Goal: Transaction & Acquisition: Purchase product/service

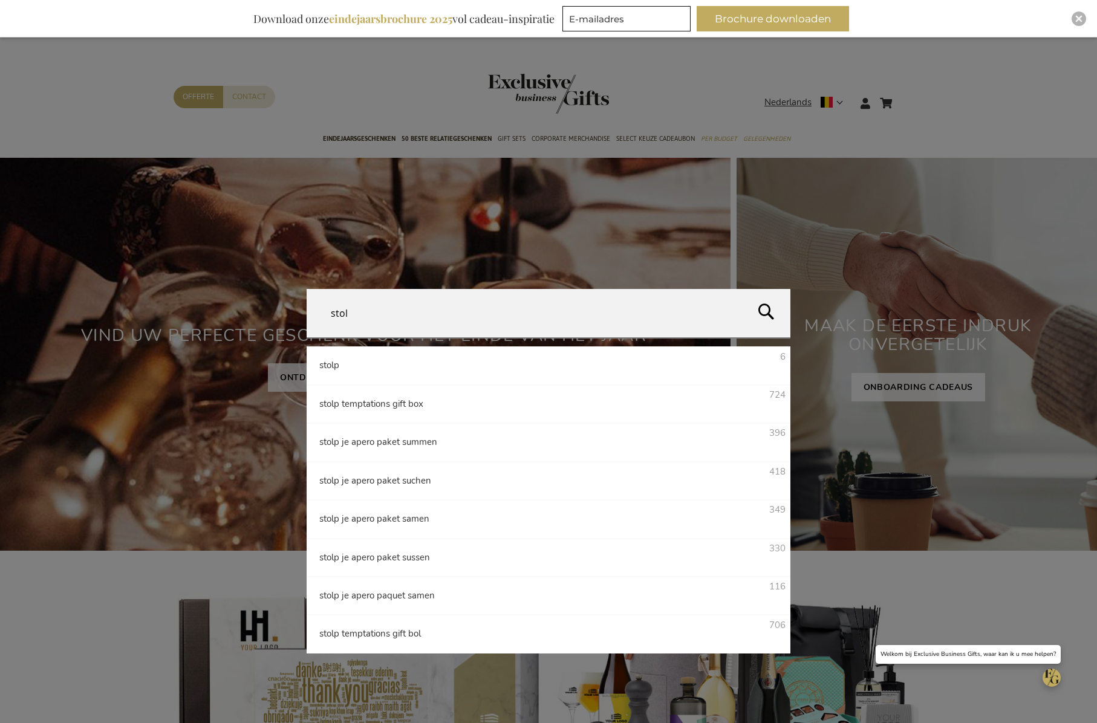
type input "stolp"
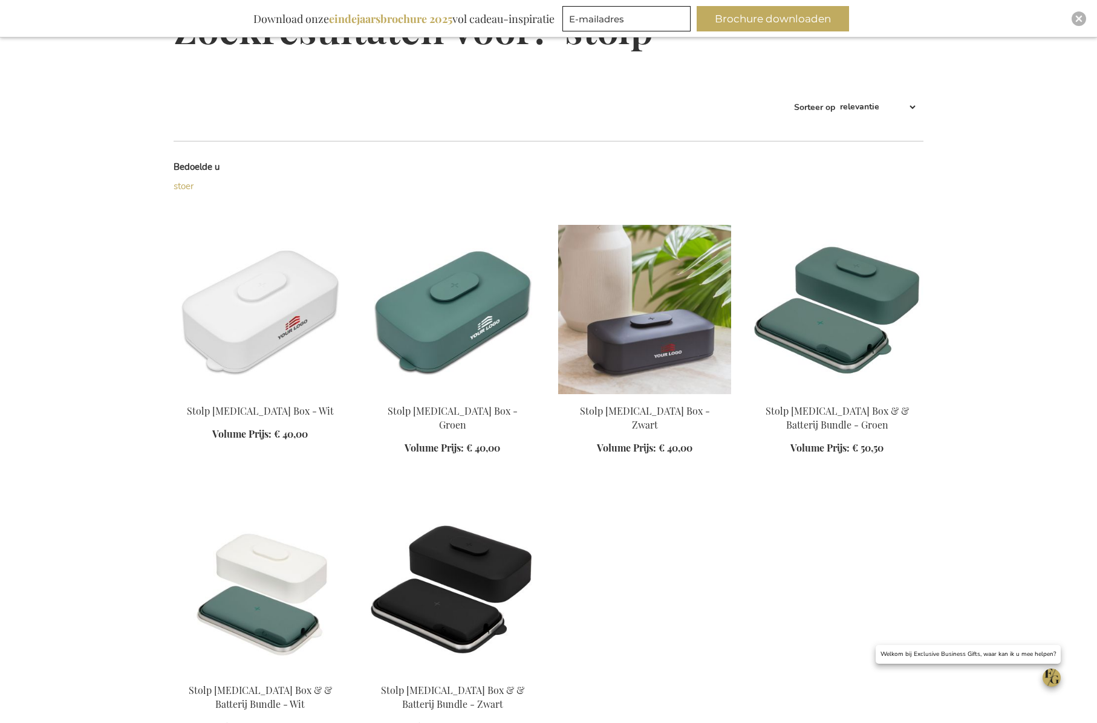
scroll to position [182, 0]
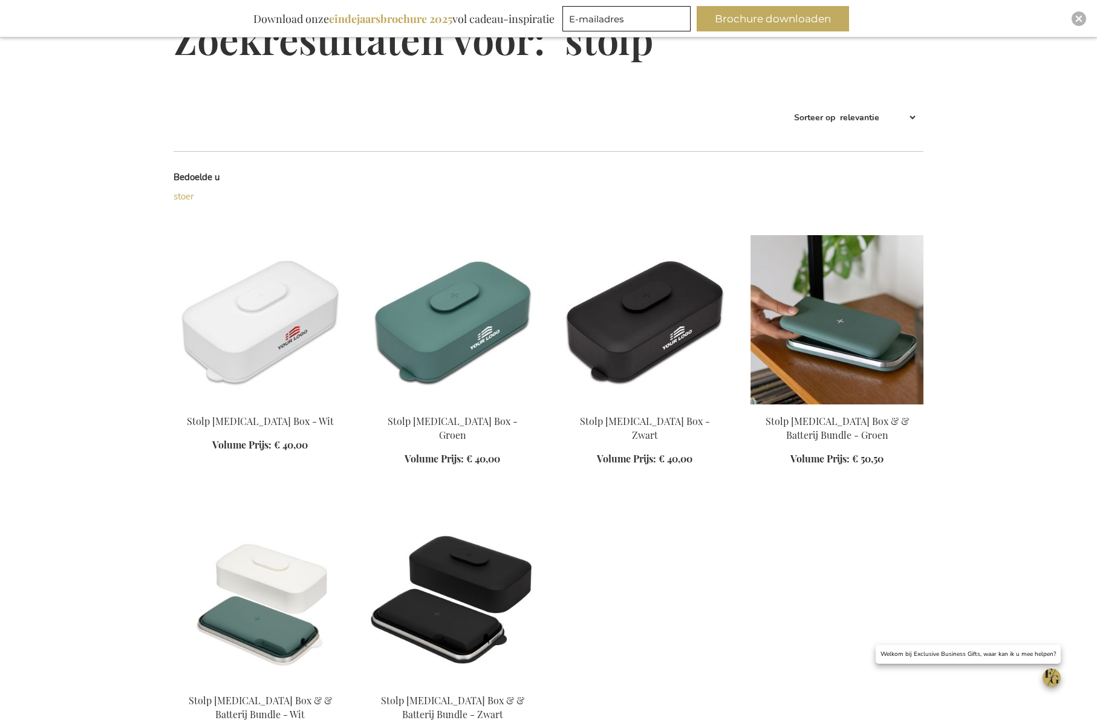
click at [830, 334] on img at bounding box center [836, 319] width 173 height 169
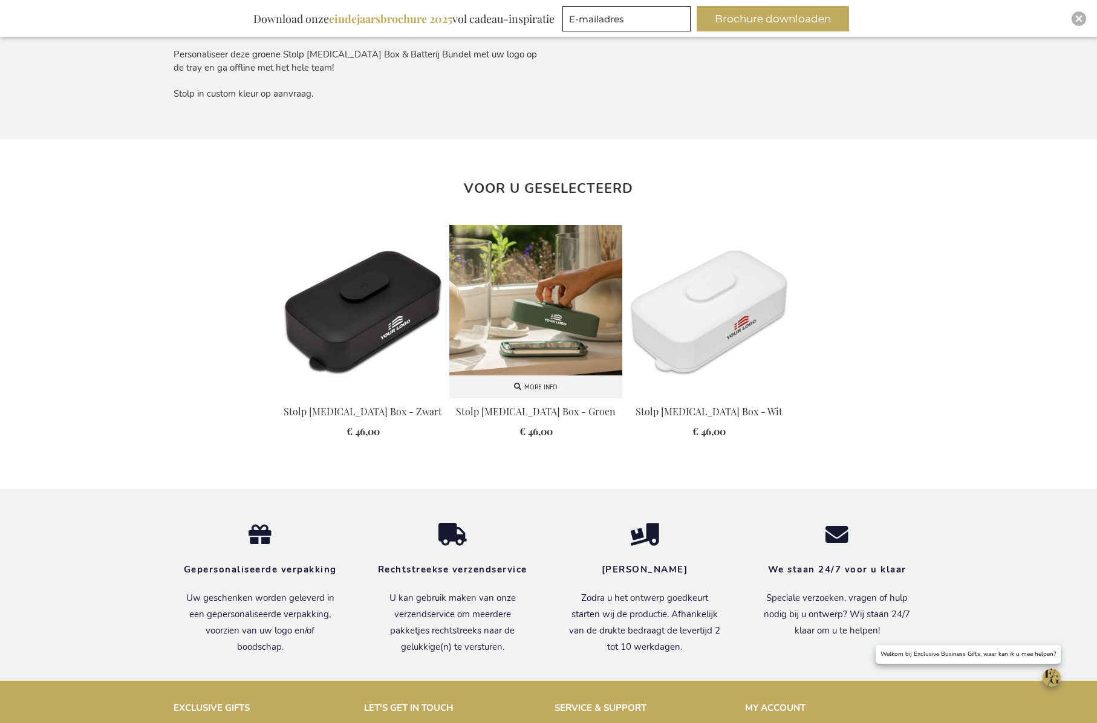
scroll to position [1025, 0]
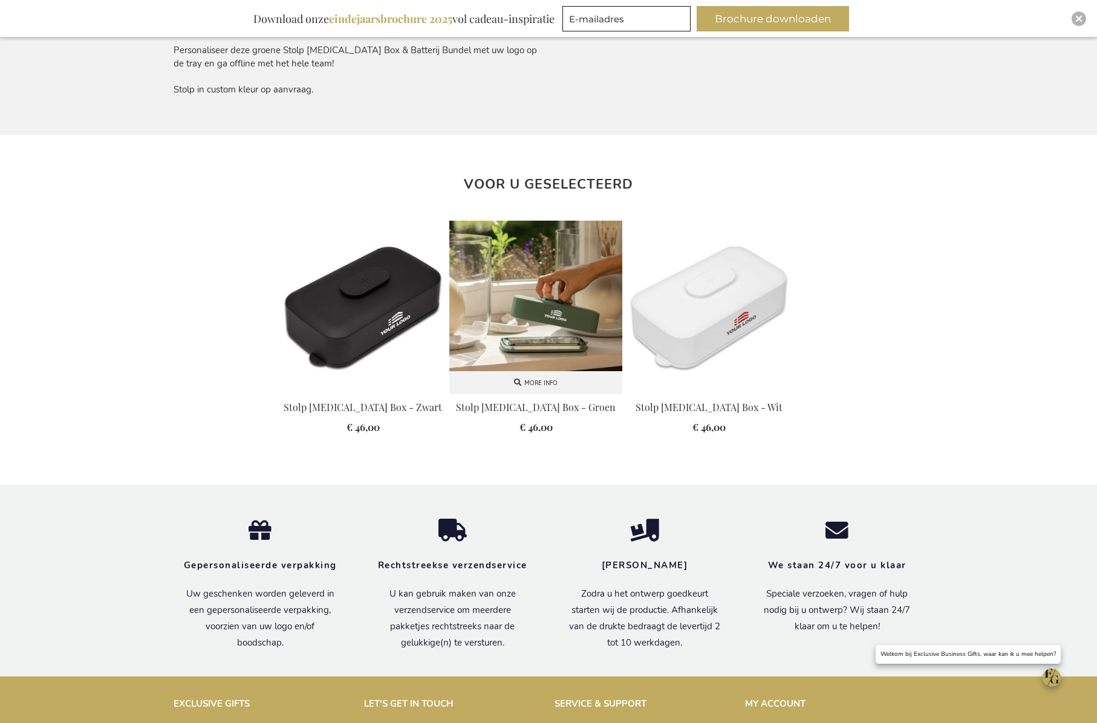
click at [551, 299] on img at bounding box center [535, 307] width 173 height 173
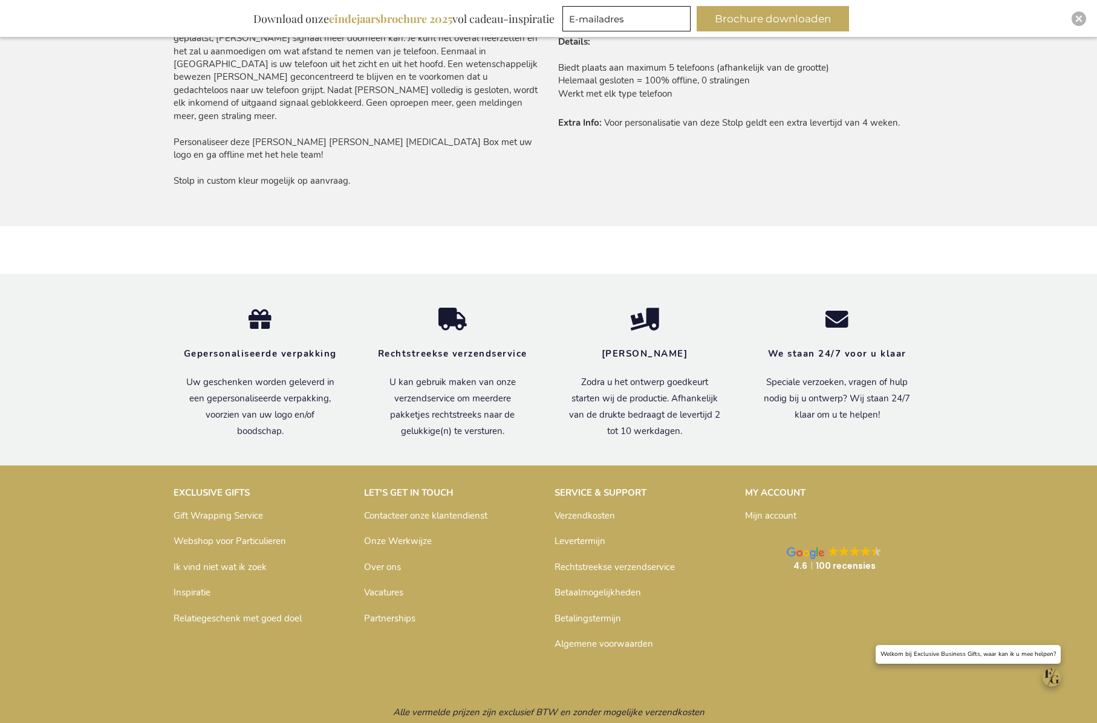
scroll to position [943, 0]
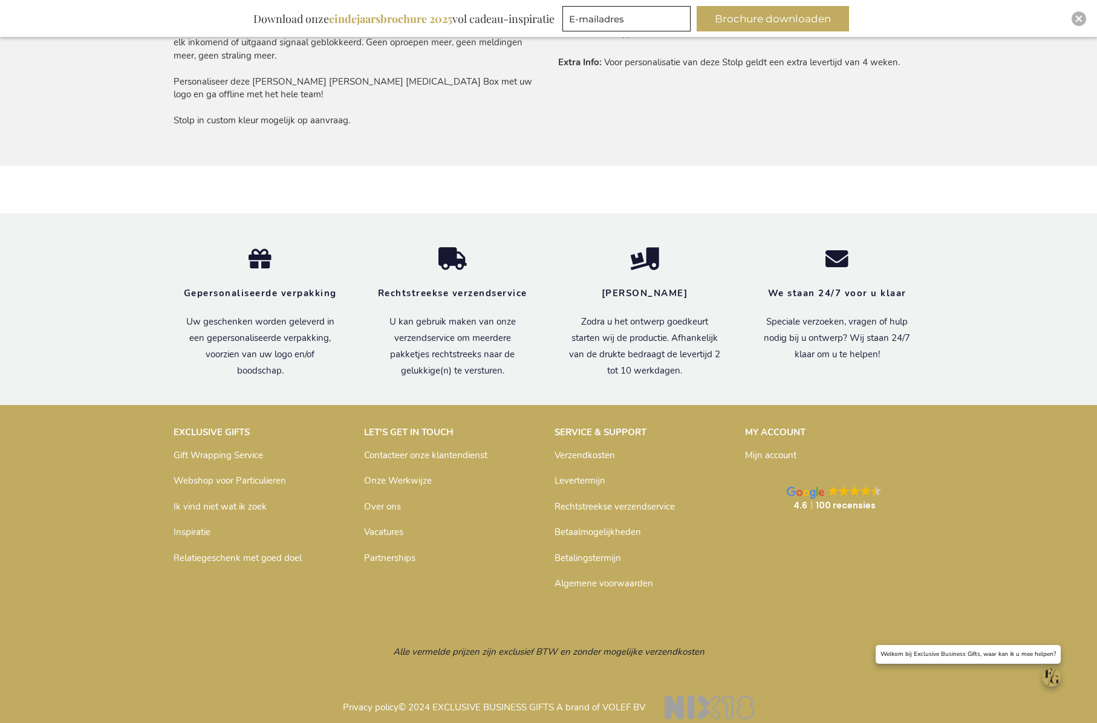
click at [586, 449] on link "Verzendkosten" at bounding box center [584, 455] width 60 height 12
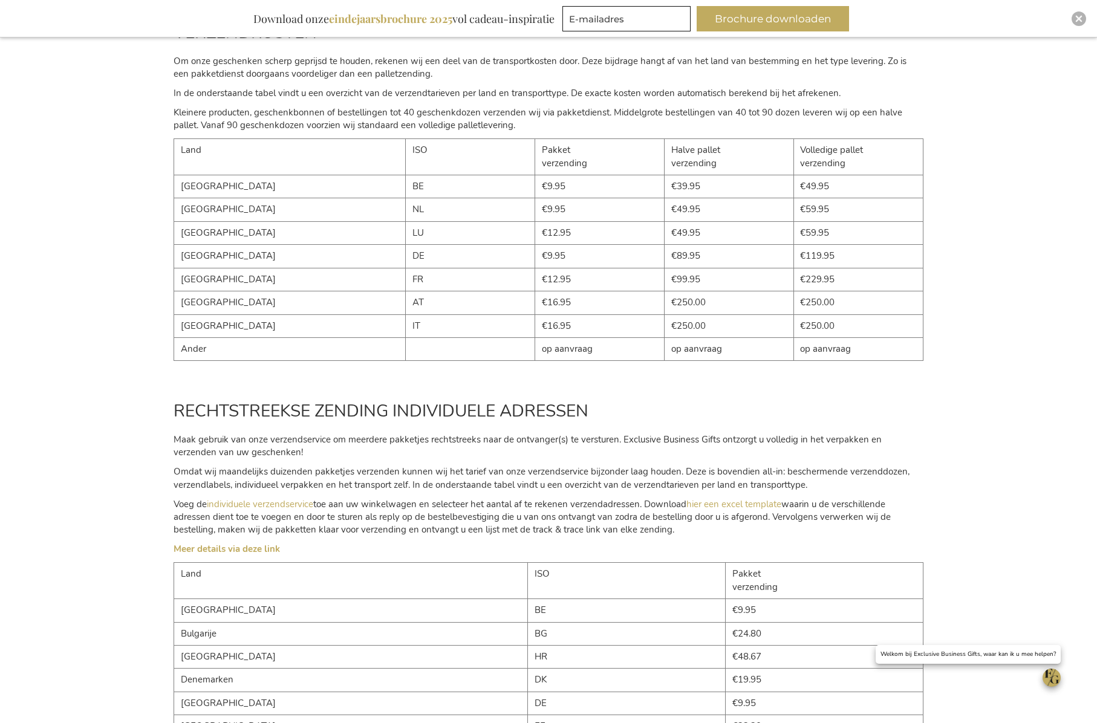
scroll to position [200, 0]
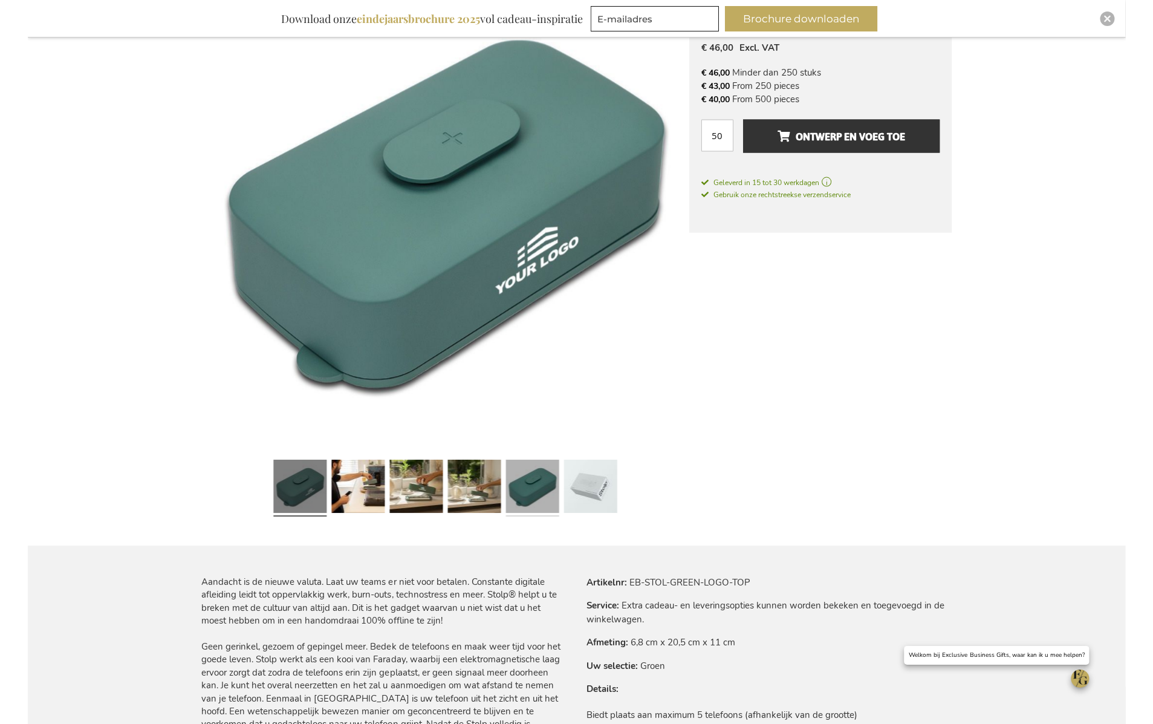
scroll to position [238, 0]
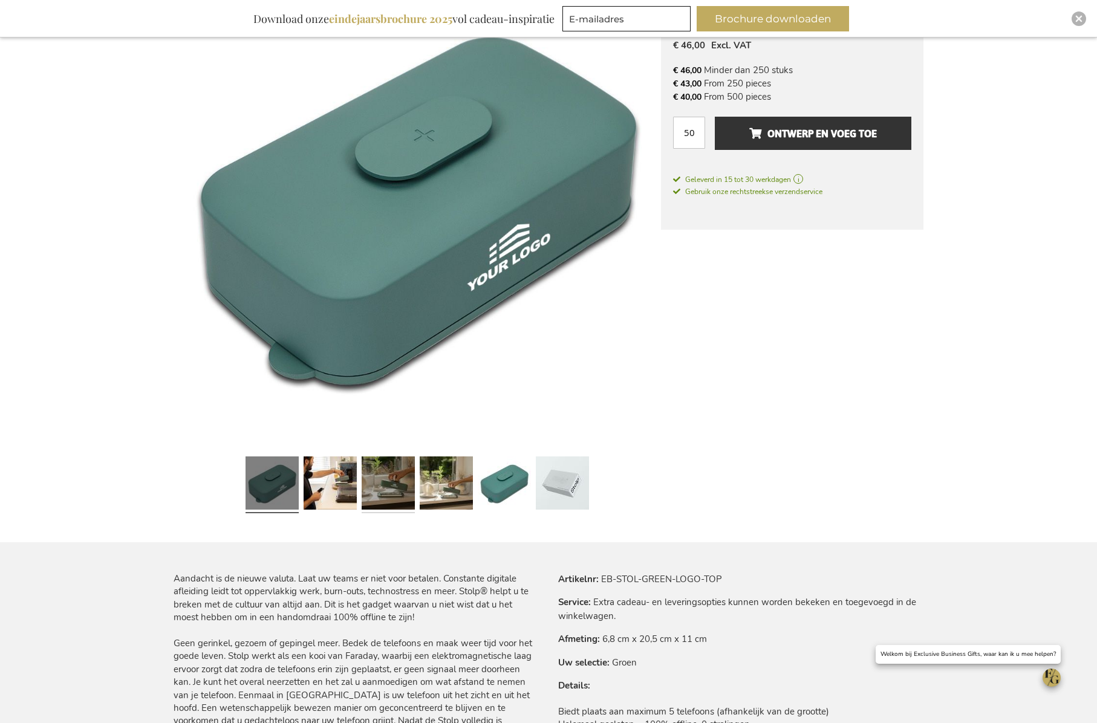
click at [393, 491] on link at bounding box center [388, 485] width 53 height 67
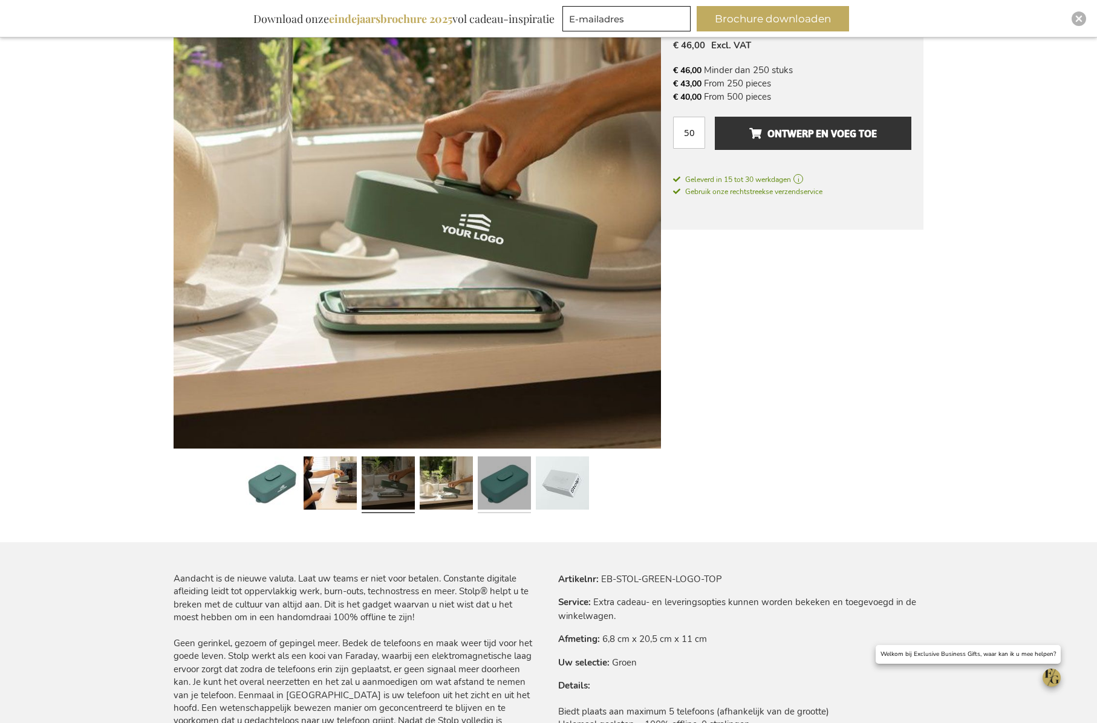
click at [509, 489] on link at bounding box center [504, 485] width 53 height 67
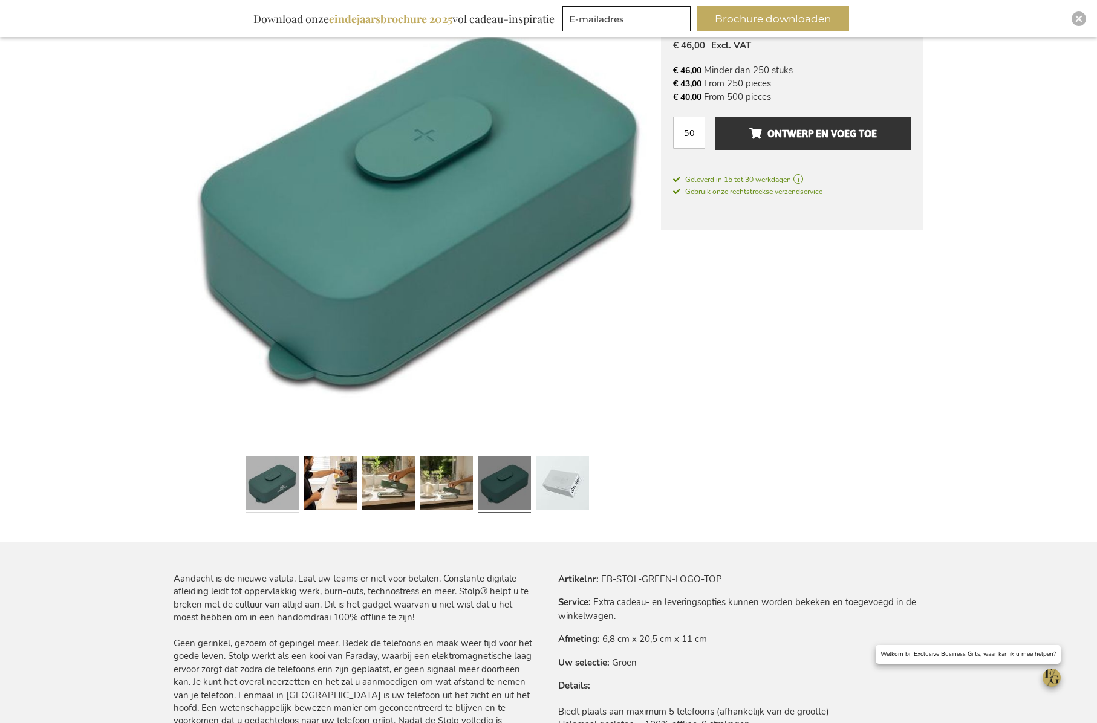
drag, startPoint x: 274, startPoint y: 504, endPoint x: 276, endPoint y: 497, distance: 7.1
click at [274, 503] on link at bounding box center [271, 485] width 53 height 67
